Goal: Task Accomplishment & Management: Manage account settings

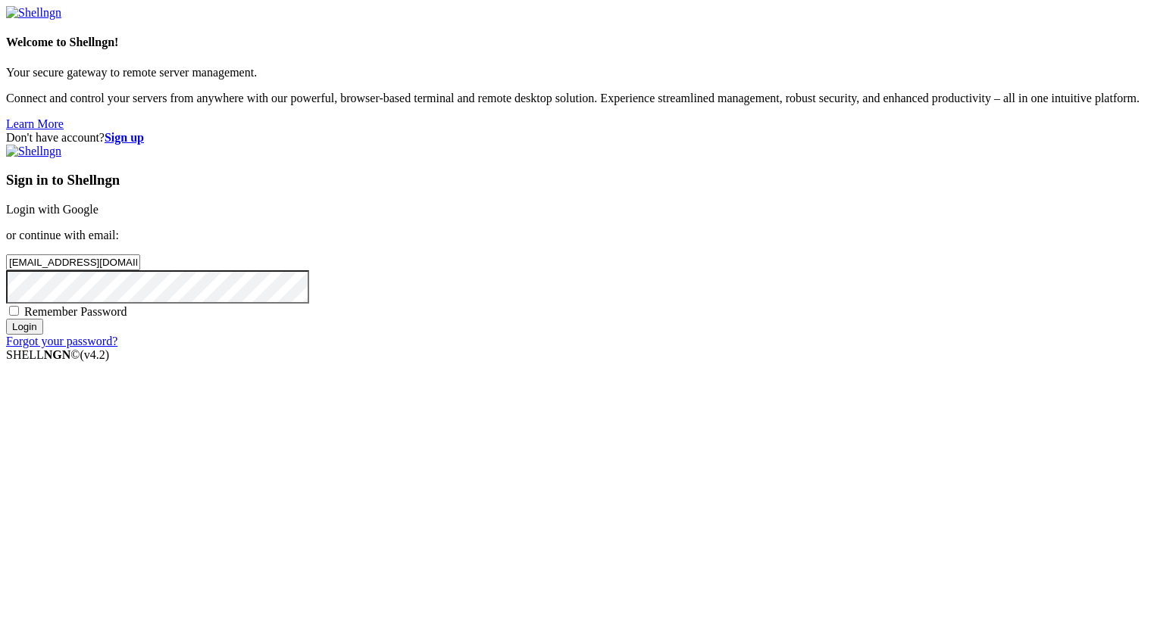
click at [43, 335] on input "Login" at bounding box center [24, 327] width 37 height 16
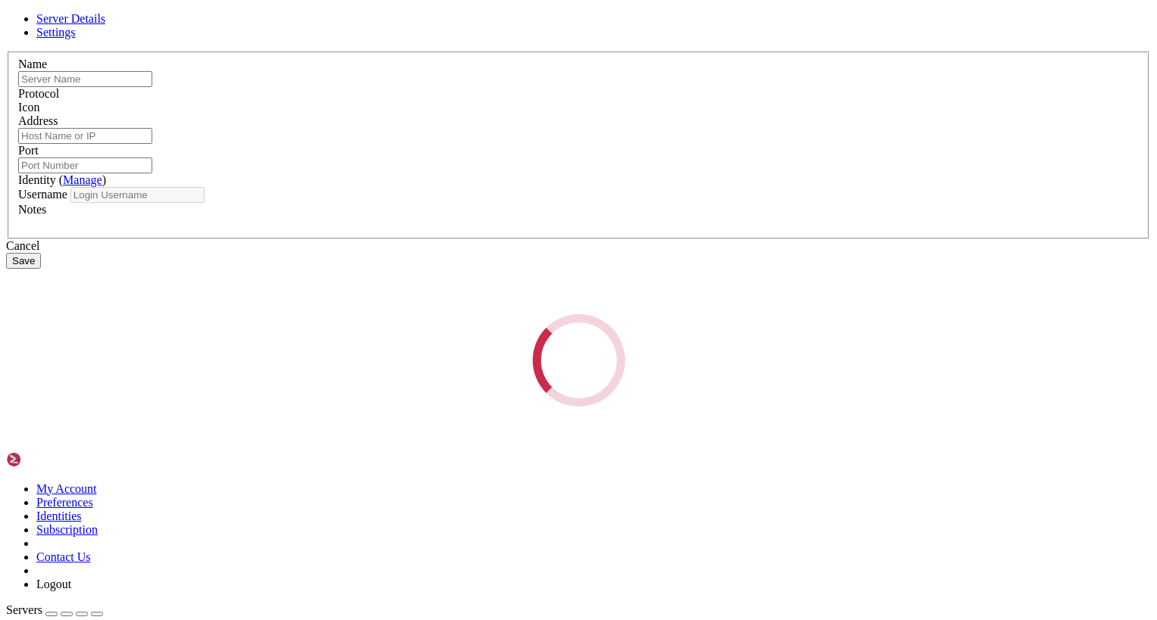
type input "daili-1"
type input "[TECHNICAL_ID]"
type input "22"
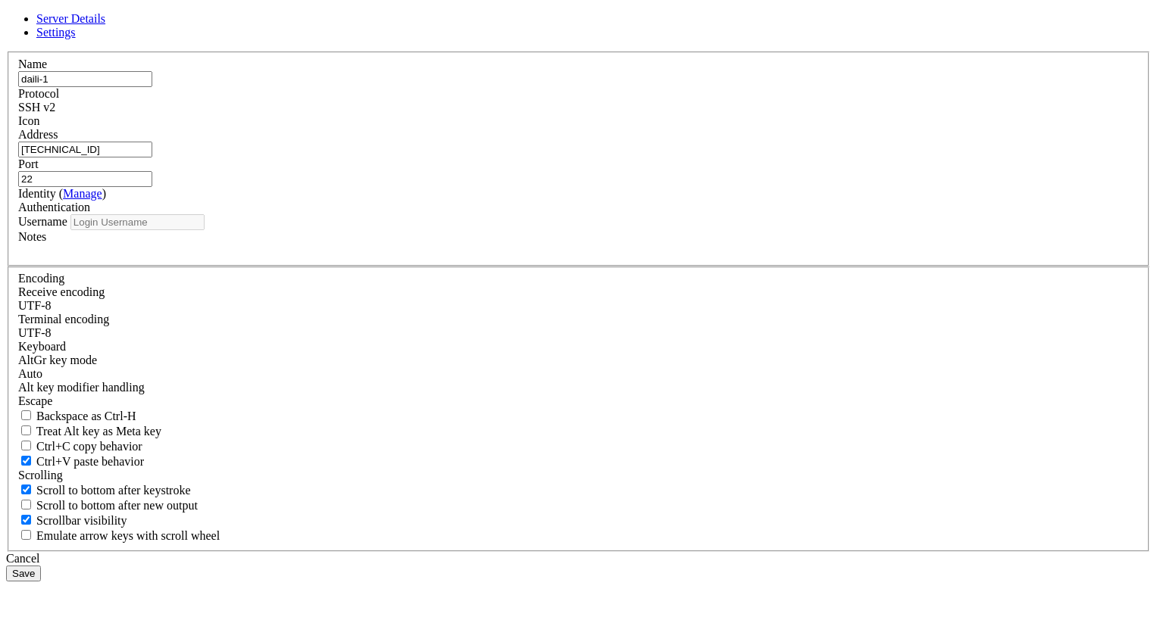
type input "root"
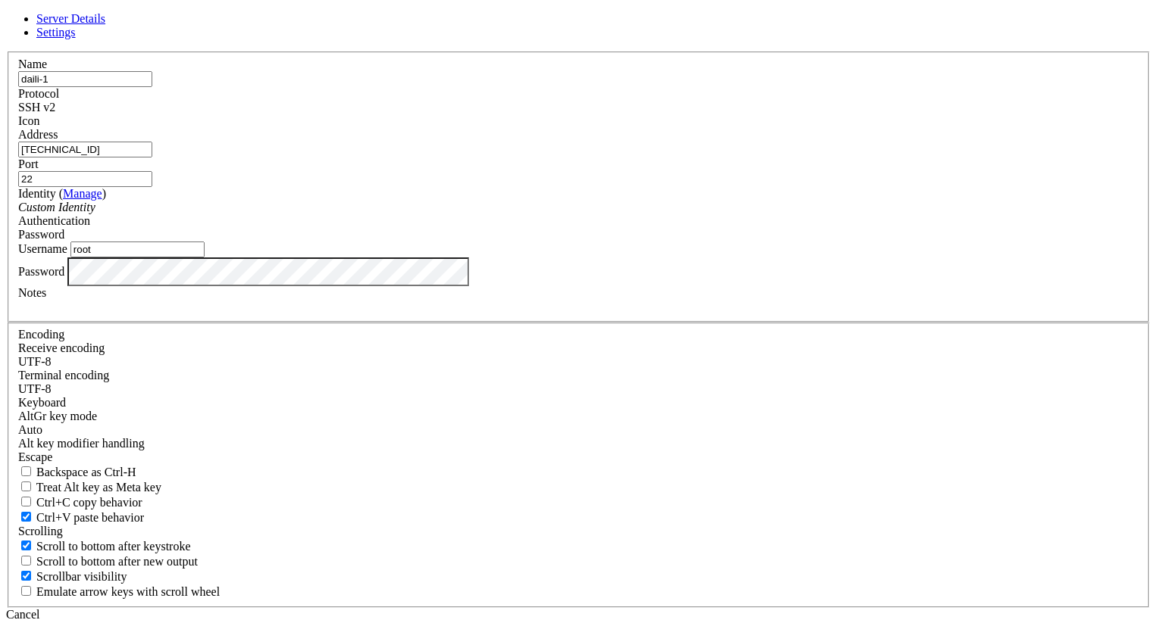
click at [6, 52] on icon at bounding box center [6, 52] width 0 height 0
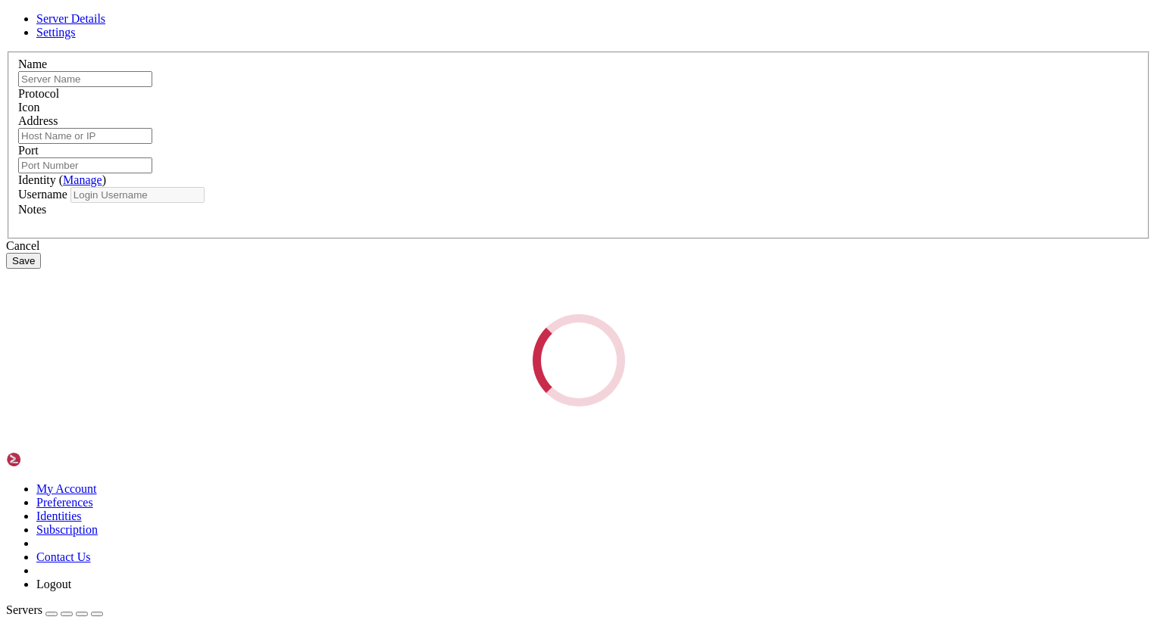
type input "daili-2"
type input "[TECHNICAL_ID]"
type input "22"
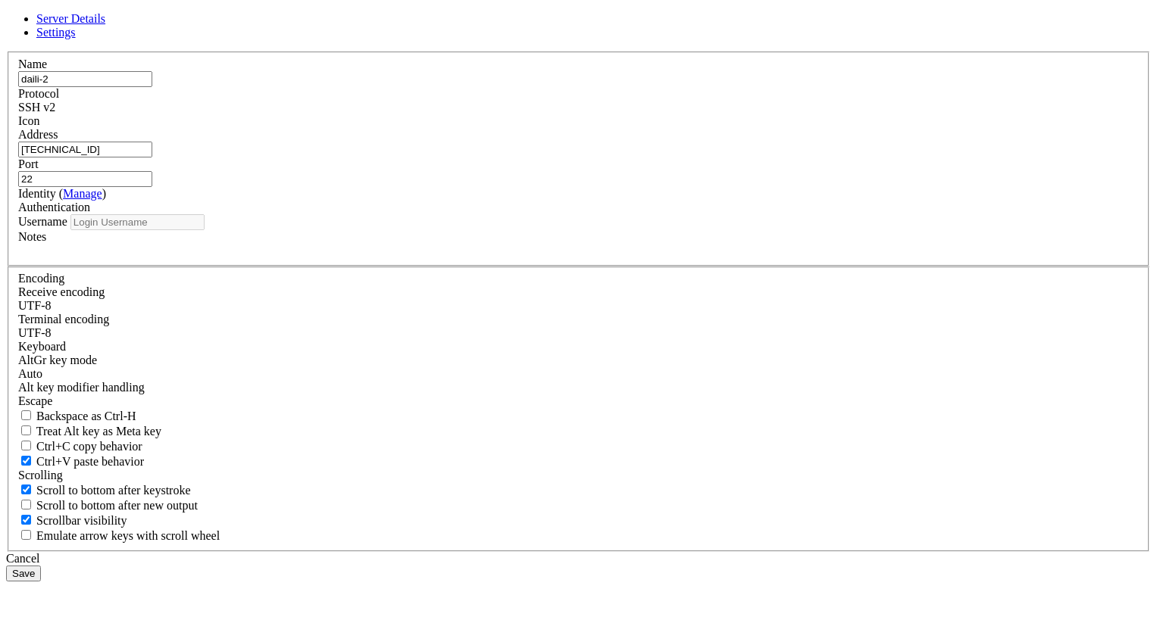
type input "root"
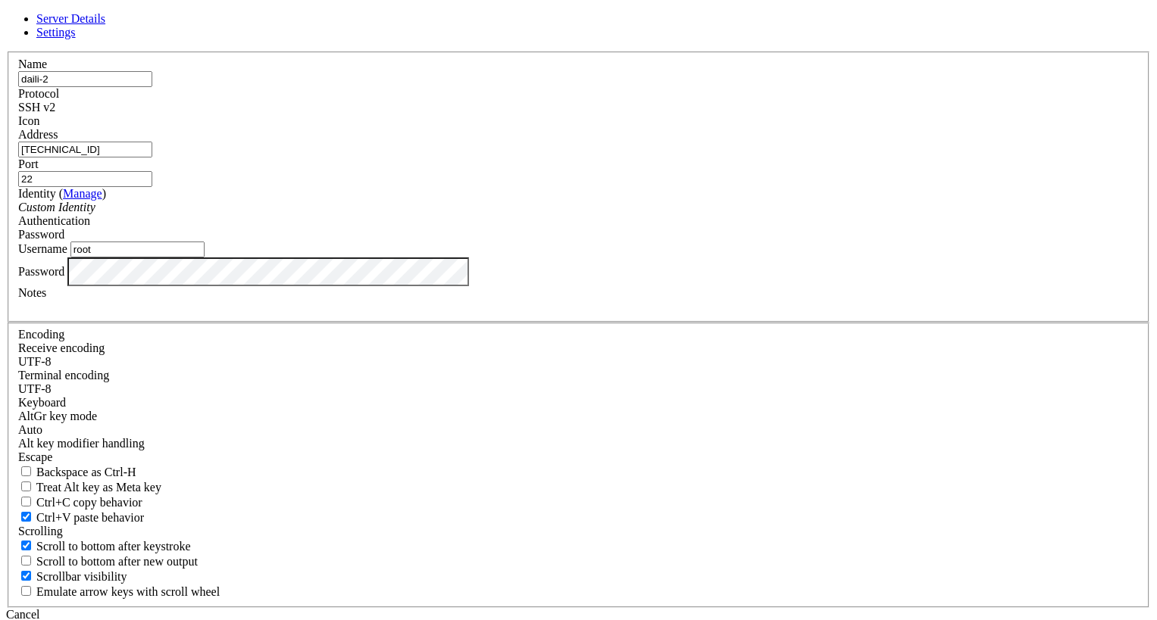
click at [6, 52] on icon at bounding box center [6, 52] width 0 height 0
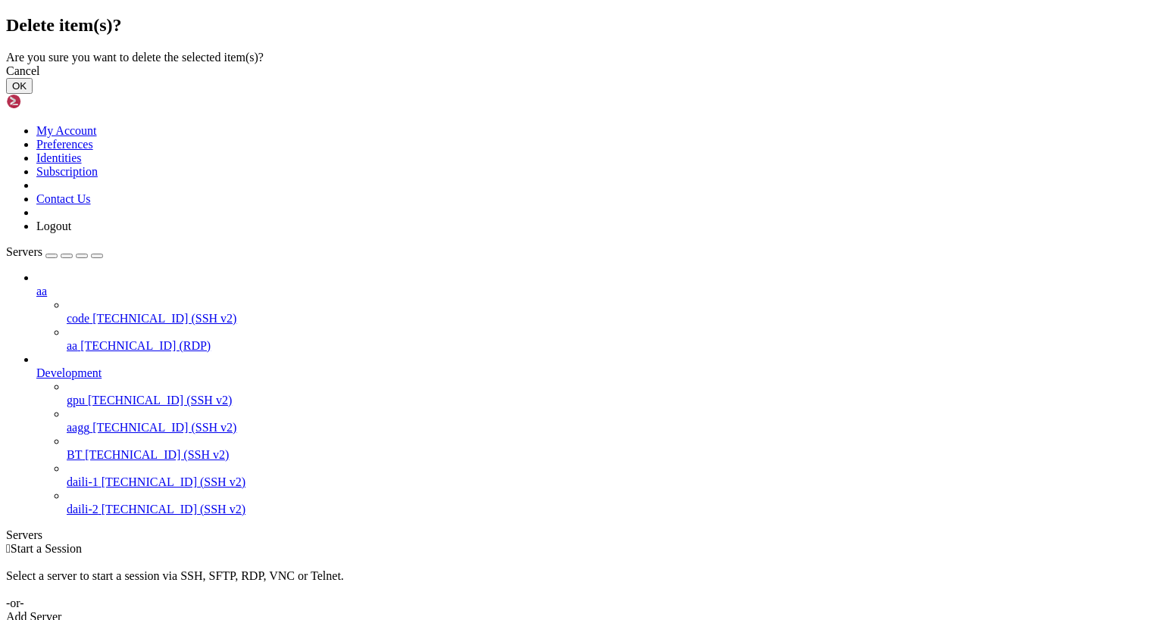
click at [33, 94] on button "OK" at bounding box center [19, 86] width 27 height 16
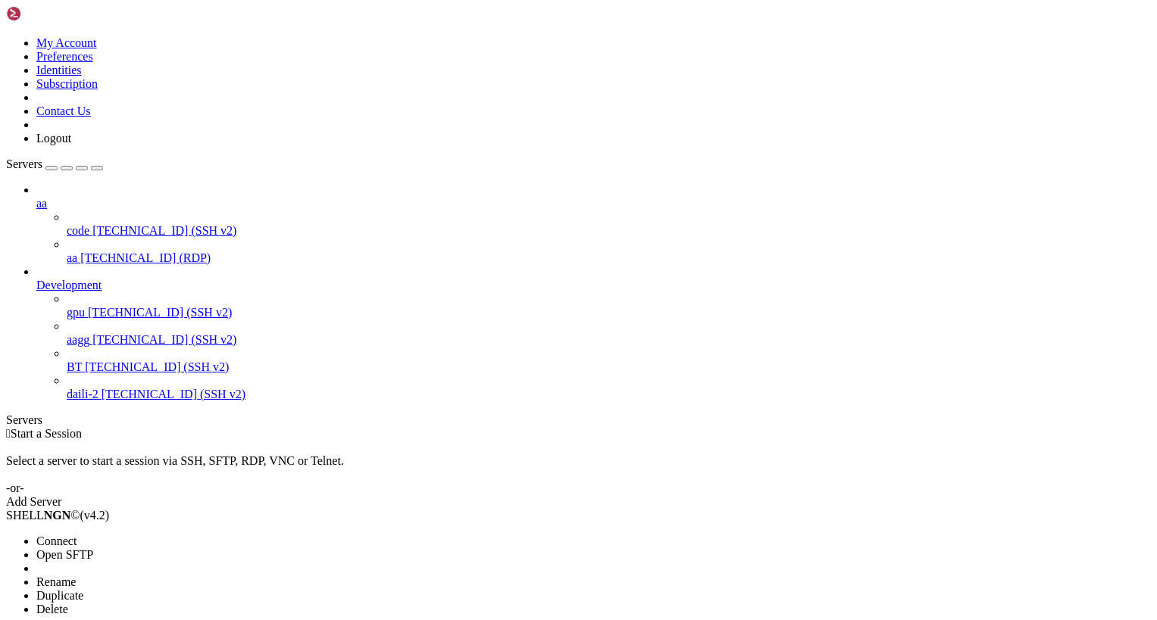
drag, startPoint x: 188, startPoint y: 450, endPoint x: 170, endPoint y: 493, distance: 46.6
click at [170, 535] on ul "Connect Open SFTP New Server New Folder Rename Duplicate Delete Properties" at bounding box center [90, 589] width 168 height 109
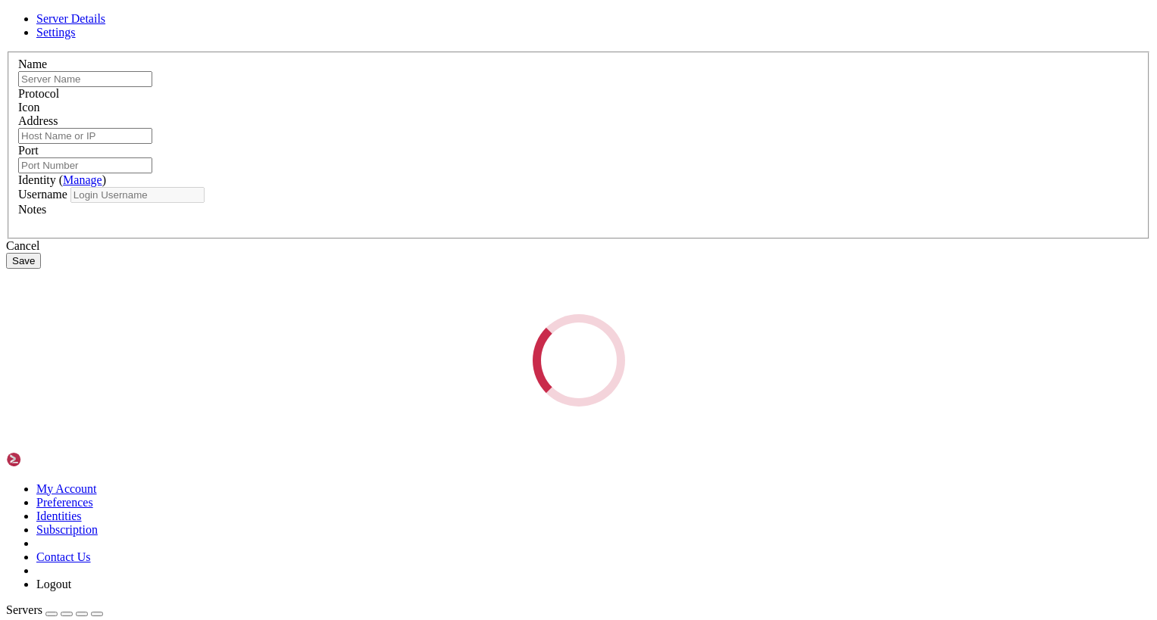
type input "daili-2"
type input "[TECHNICAL_ID]"
type input "22"
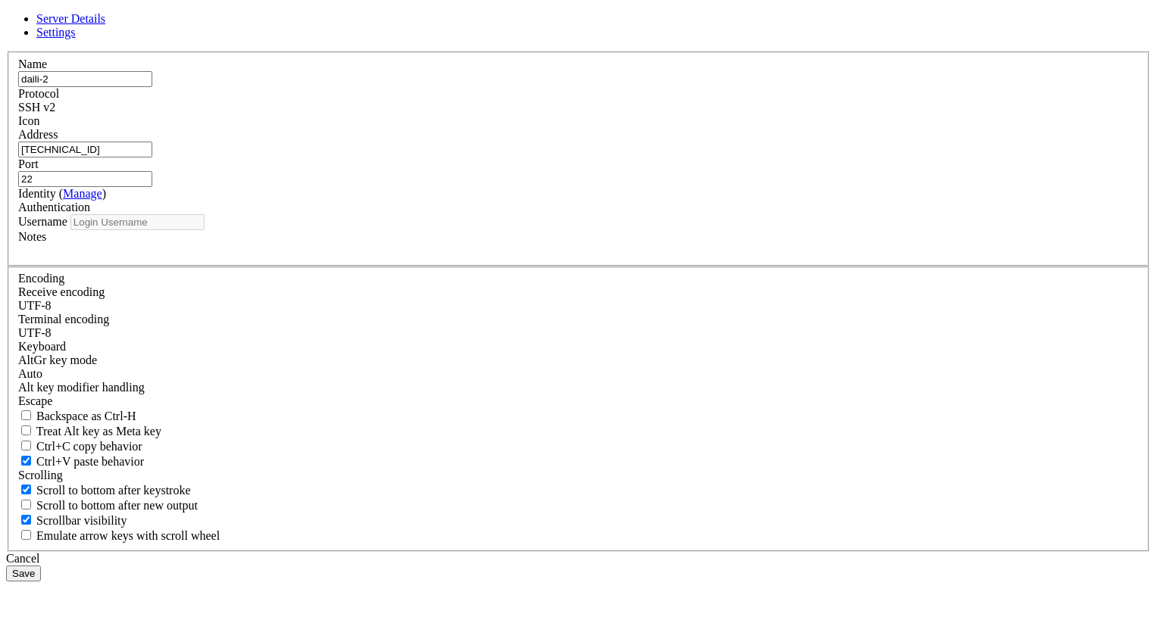
type input "root"
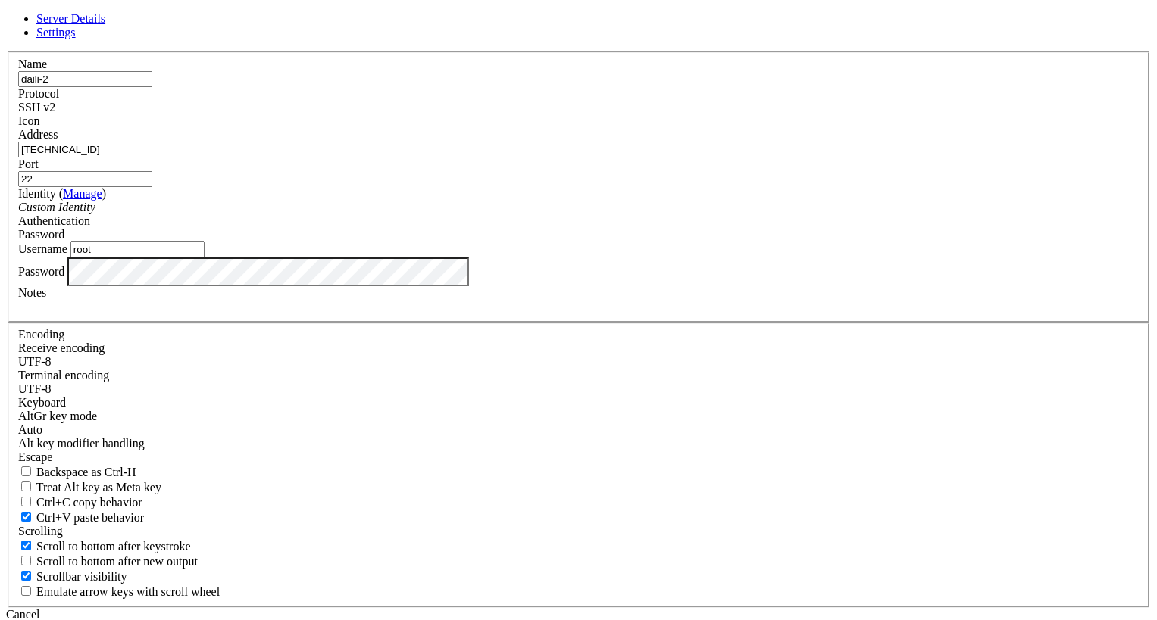
click at [41, 620] on button "Save" at bounding box center [23, 630] width 35 height 16
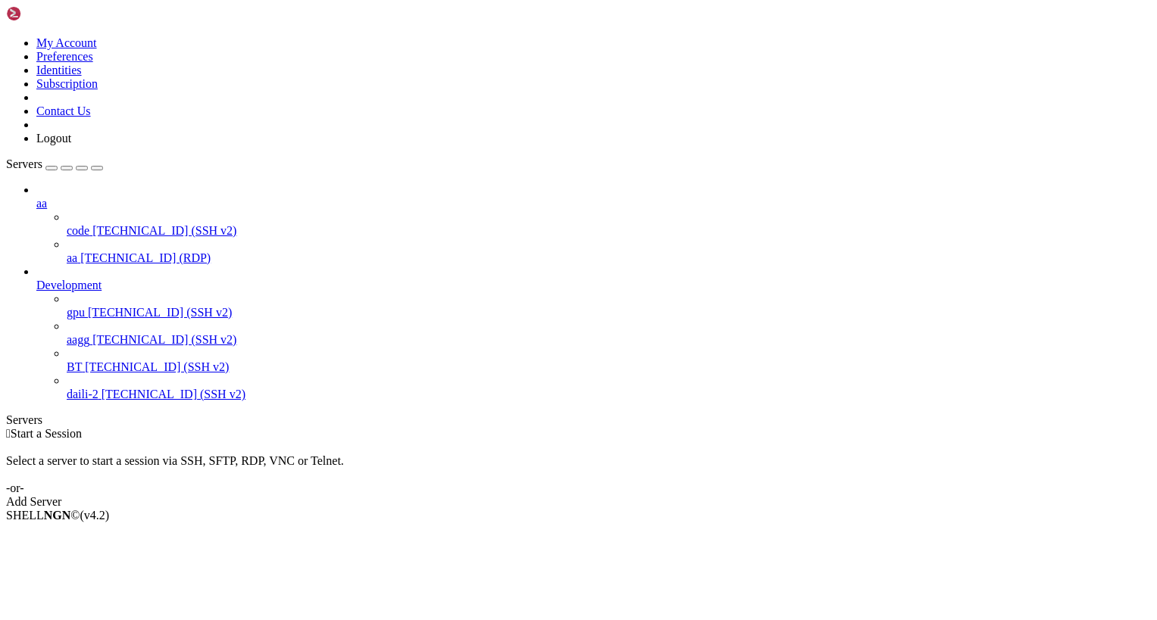
click at [102, 388] on span "[TECHNICAL_ID] (SSH v2)" at bounding box center [174, 394] width 144 height 13
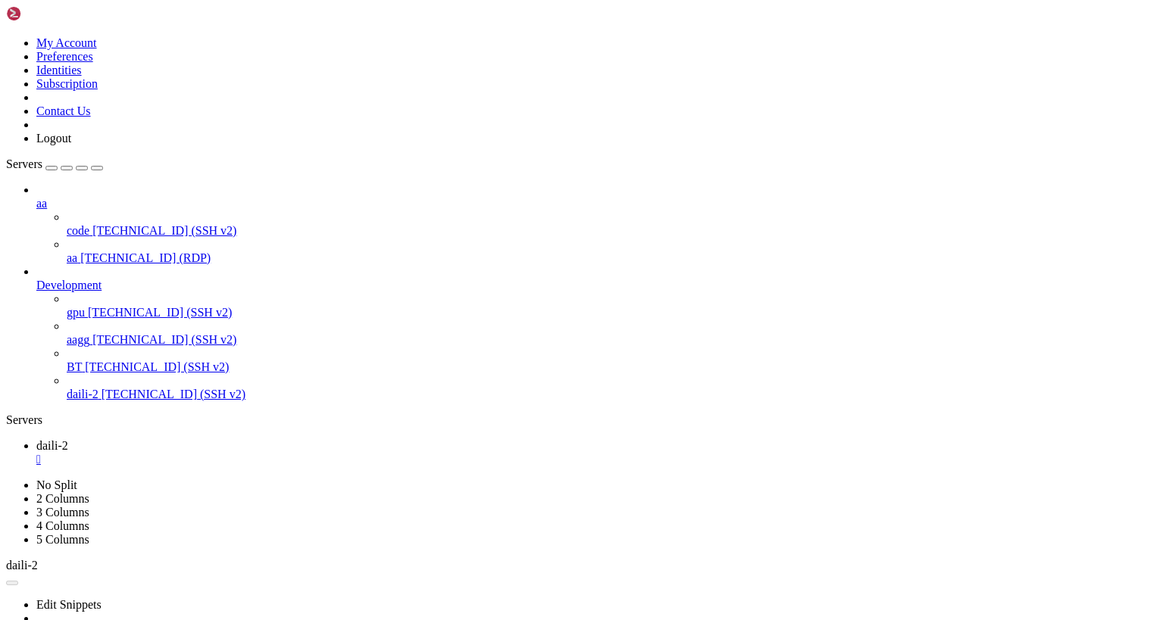
click at [97, 361] on span "[TECHNICAL_ID] (SSH v2)" at bounding box center [157, 367] width 144 height 13
click at [324, 480] on div "" at bounding box center [593, 487] width 1114 height 14
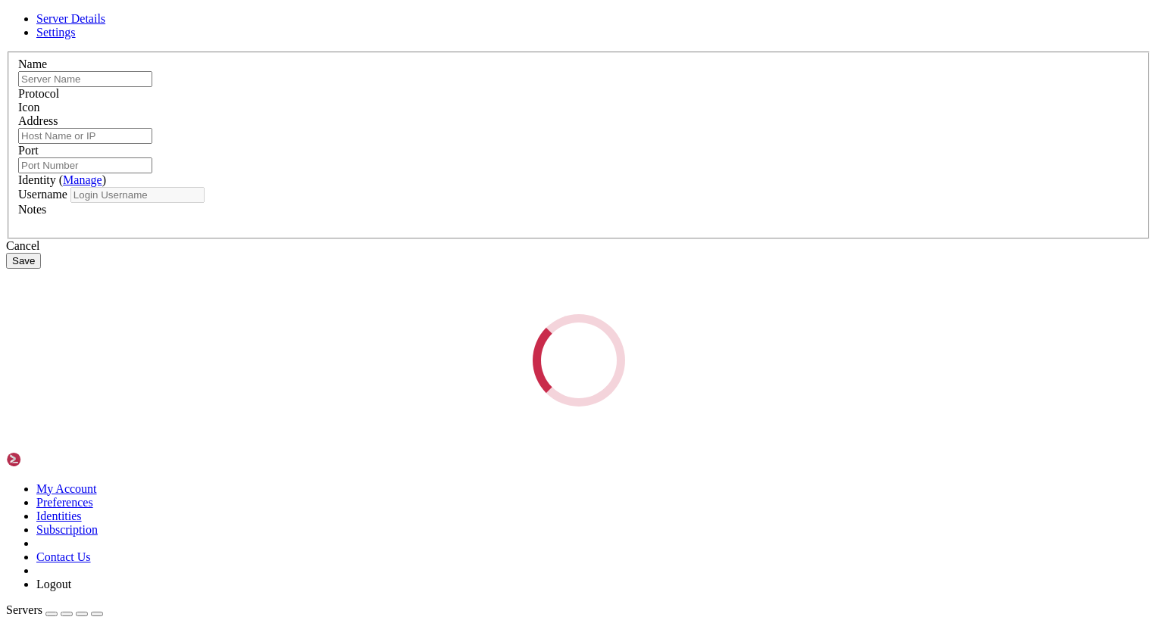
type input "daili-2"
type input "[TECHNICAL_ID]"
type input "22"
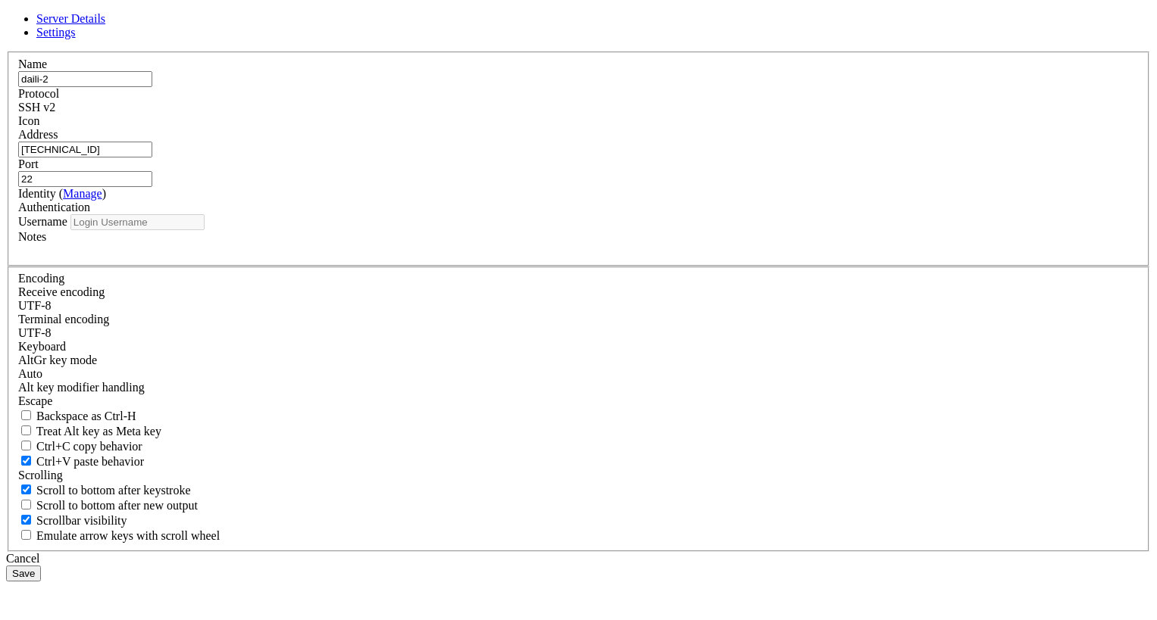
type input "root"
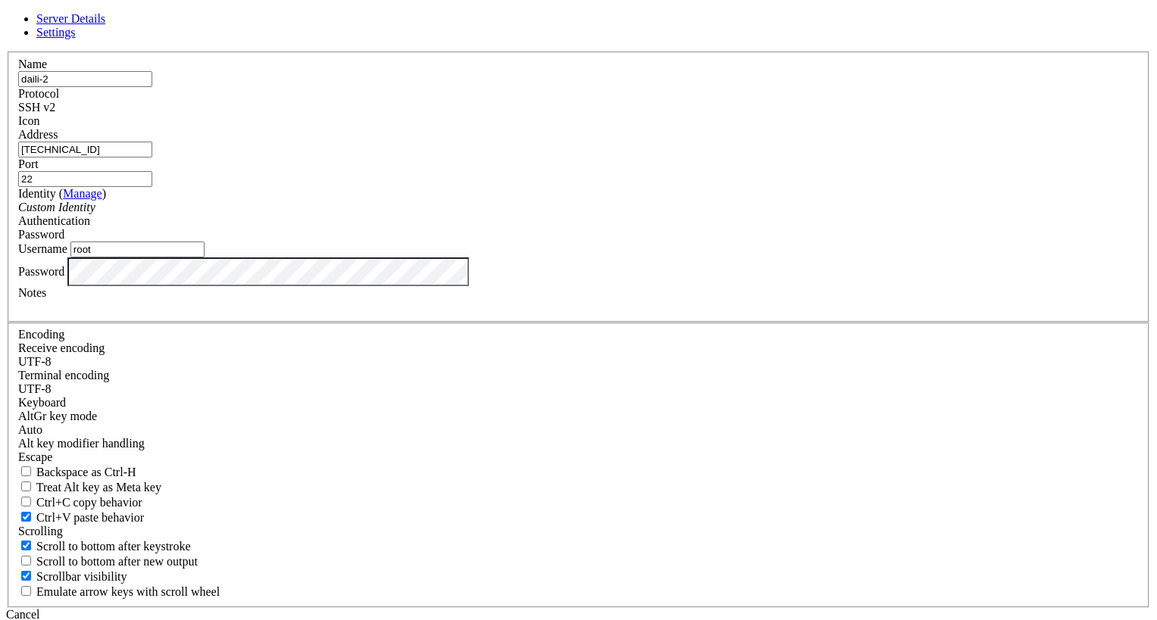
click at [152, 87] on input "daili-2" at bounding box center [85, 79] width 134 height 16
type input "daili"
click at [41, 620] on button "Save" at bounding box center [23, 630] width 35 height 16
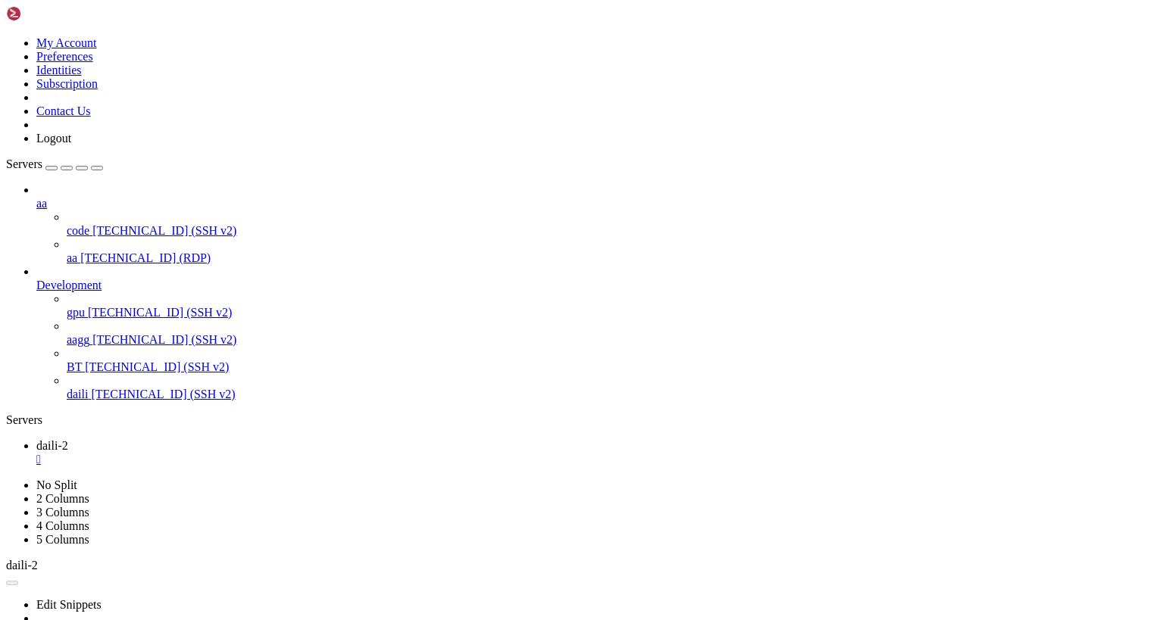
click at [260, 453] on div "" at bounding box center [593, 460] width 1114 height 14
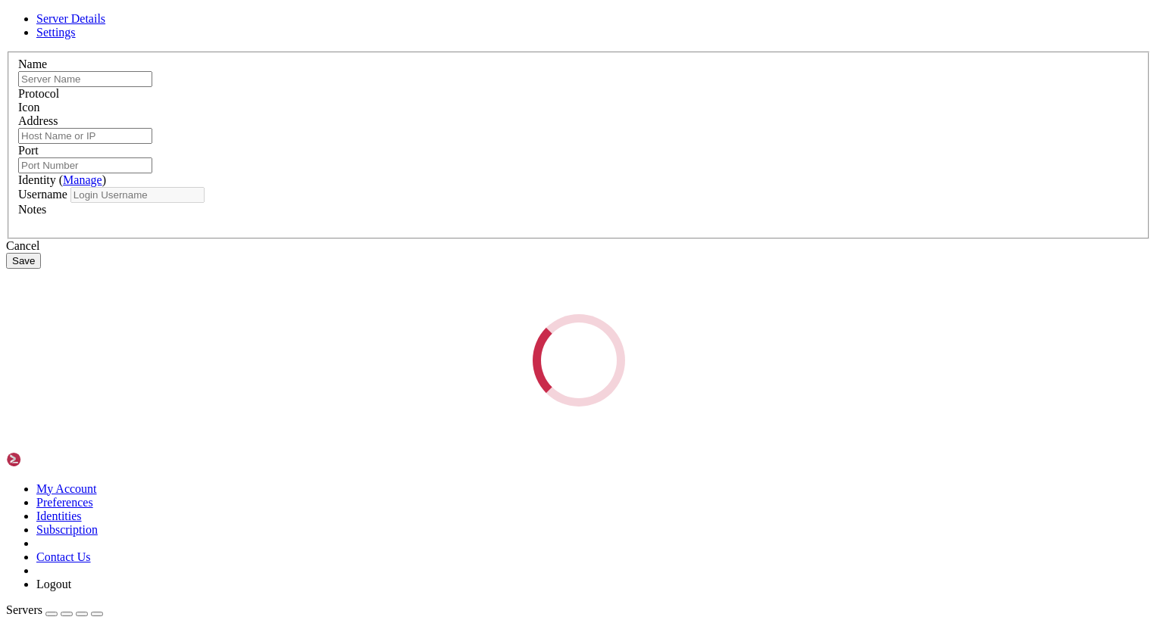
type input "daili"
type input "[TECHNICAL_ID]"
type input "22"
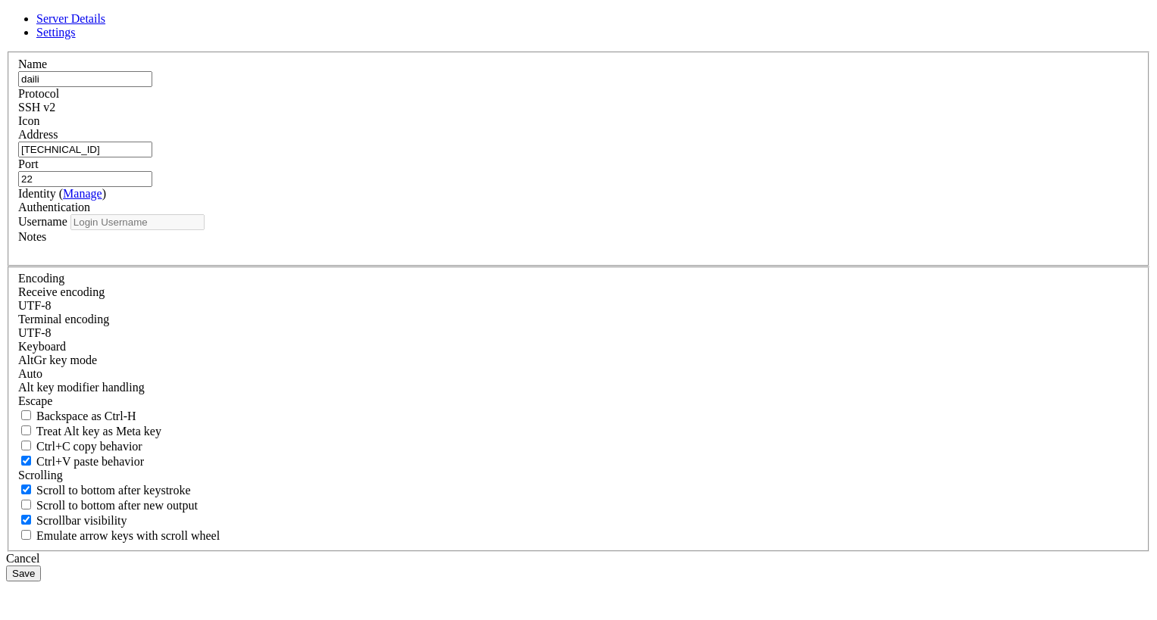
type input "root"
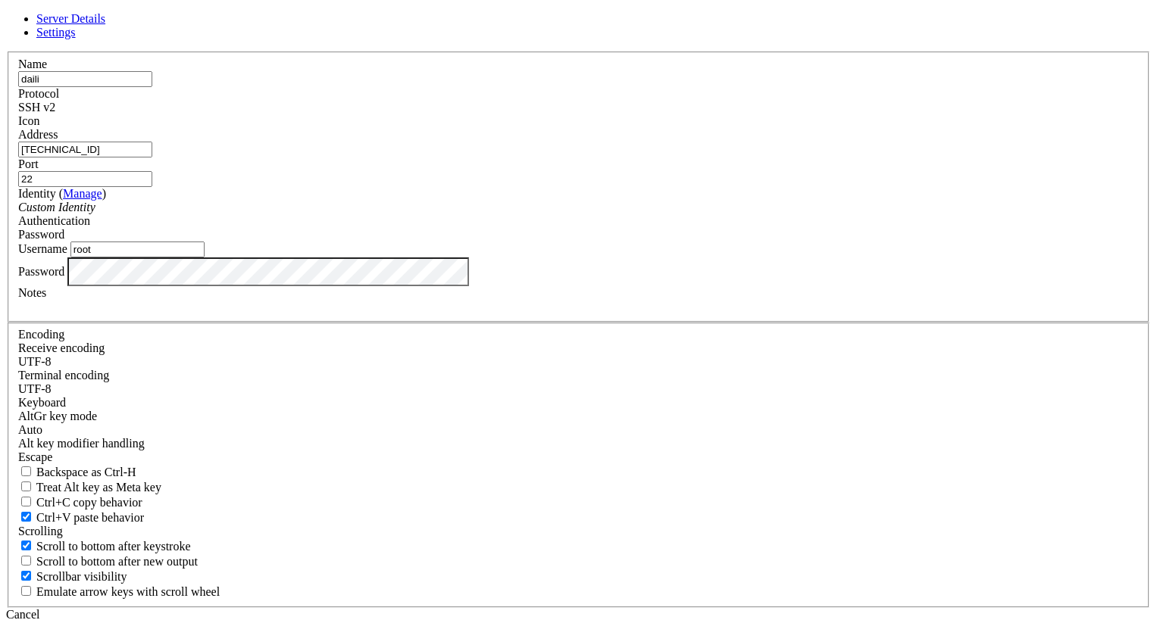
click at [152, 87] on input "daili" at bounding box center [85, 79] width 134 height 16
type input "daili（9-18）"
click at [41, 620] on button "Save" at bounding box center [23, 630] width 35 height 16
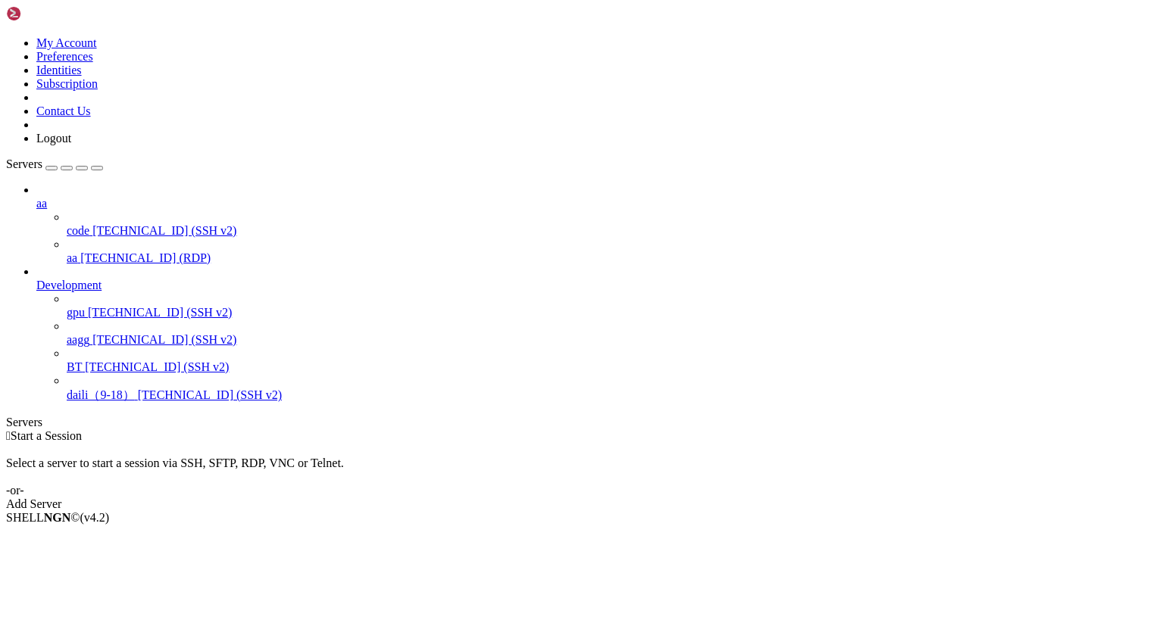
click at [67, 404] on div "aa code [TECHNICAL_ID] (SSH v2) aa [TECHNICAL_ID] (RDP) Development gpu [TECHNI…" at bounding box center [578, 293] width 1145 height 220
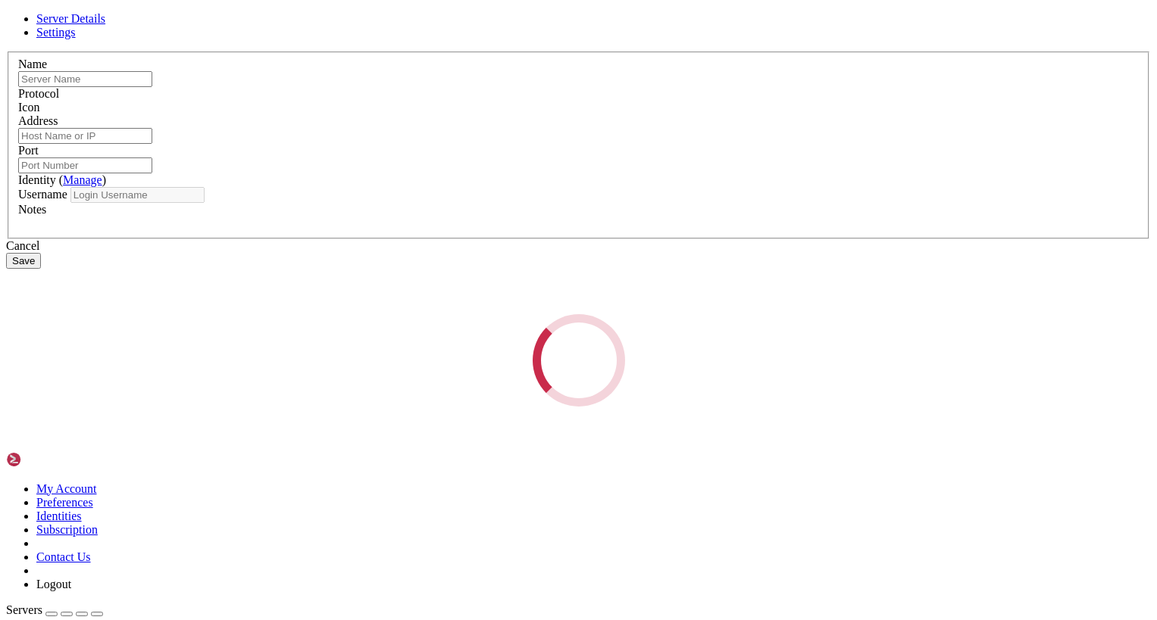
type input "BT"
type input "[TECHNICAL_ID]"
type input "22"
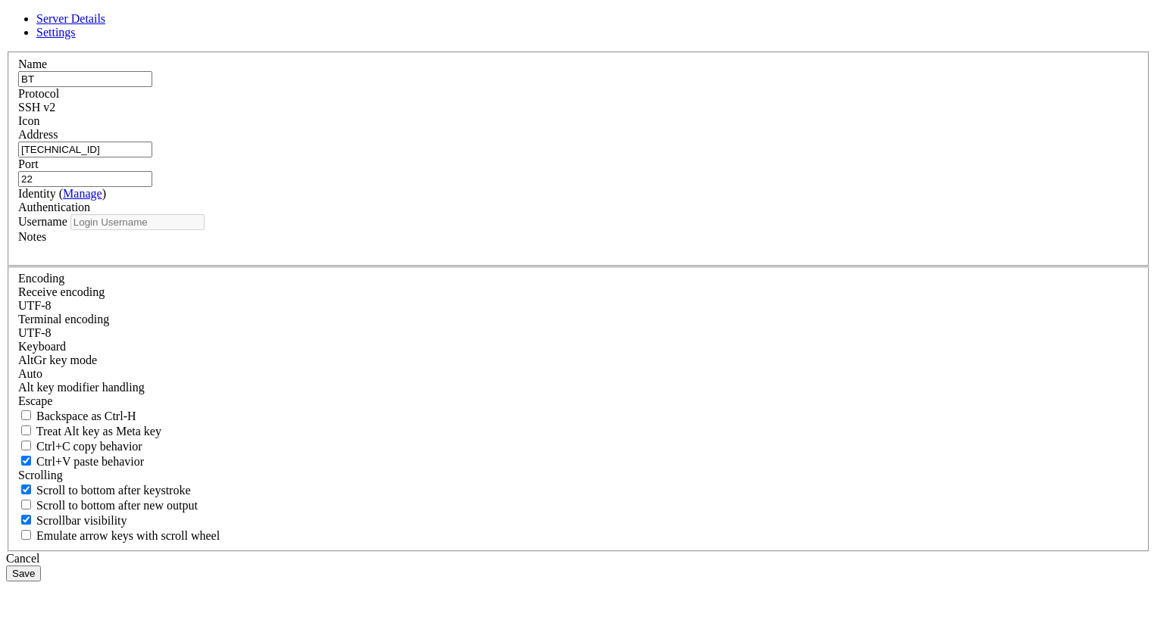
type input "root"
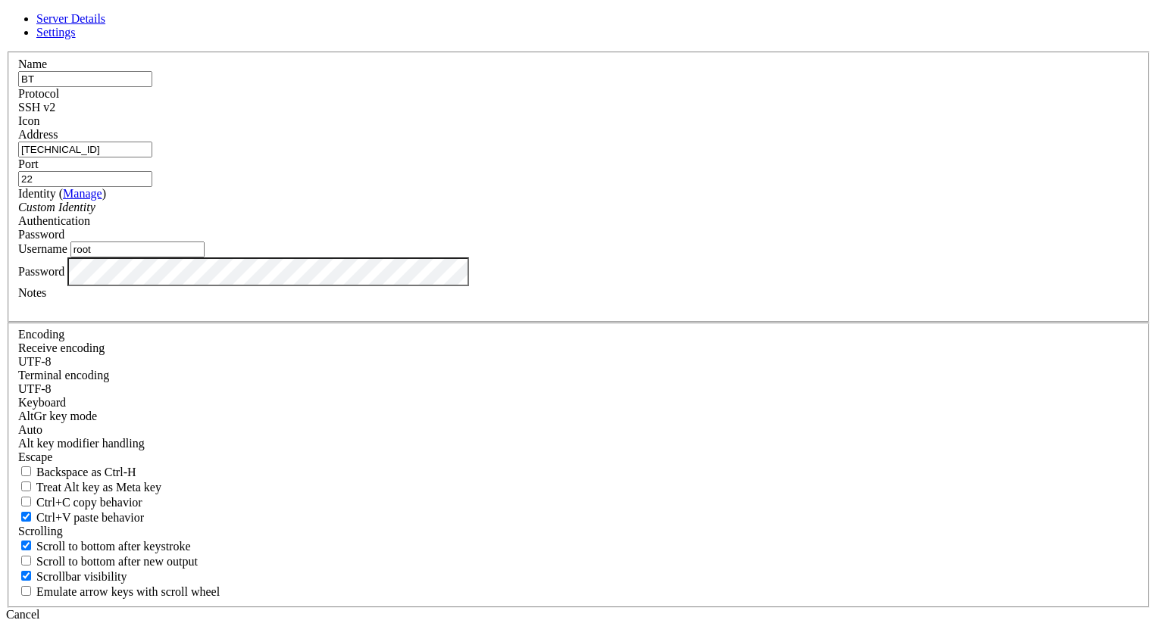
click at [152, 87] on input "BT" at bounding box center [85, 79] width 134 height 16
type input "BT（9-17）"
click at [41, 620] on button "Save" at bounding box center [23, 630] width 35 height 16
